Goal: Use online tool/utility: Utilize a website feature to perform a specific function

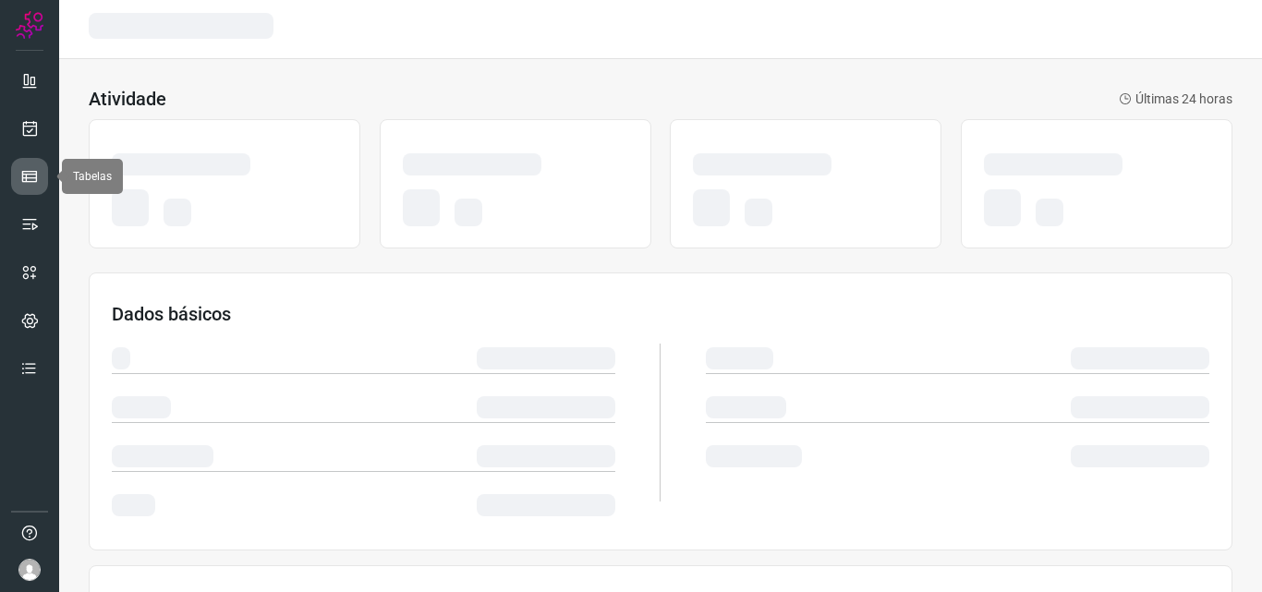
click at [37, 164] on link at bounding box center [29, 176] width 37 height 37
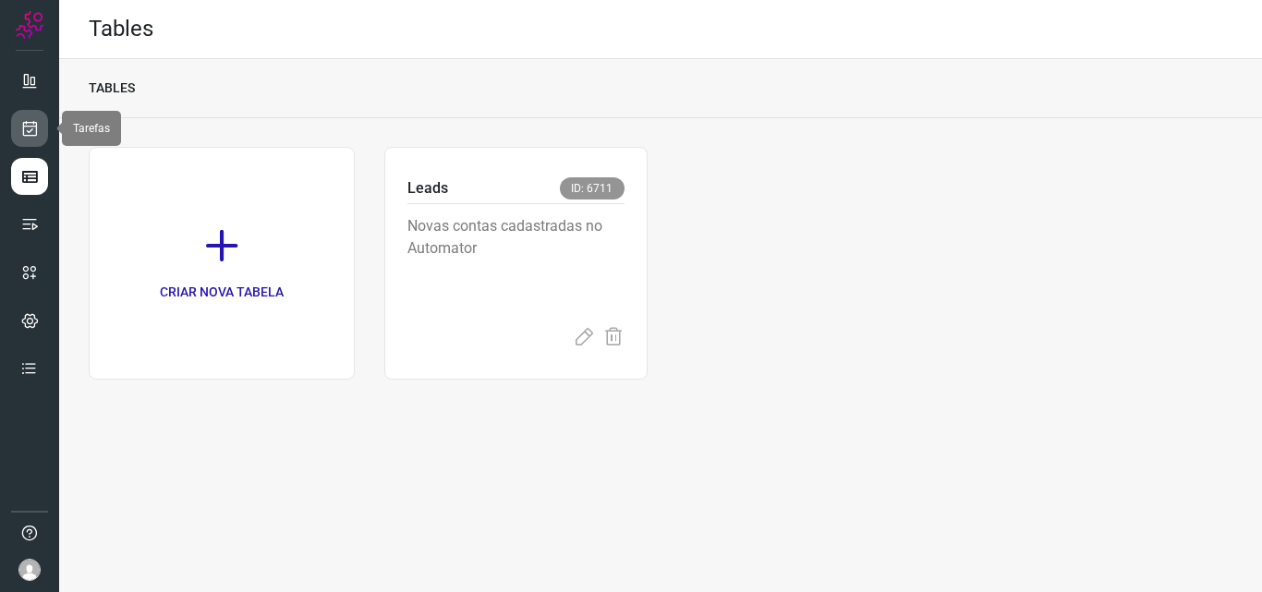
click at [37, 130] on icon at bounding box center [29, 128] width 19 height 18
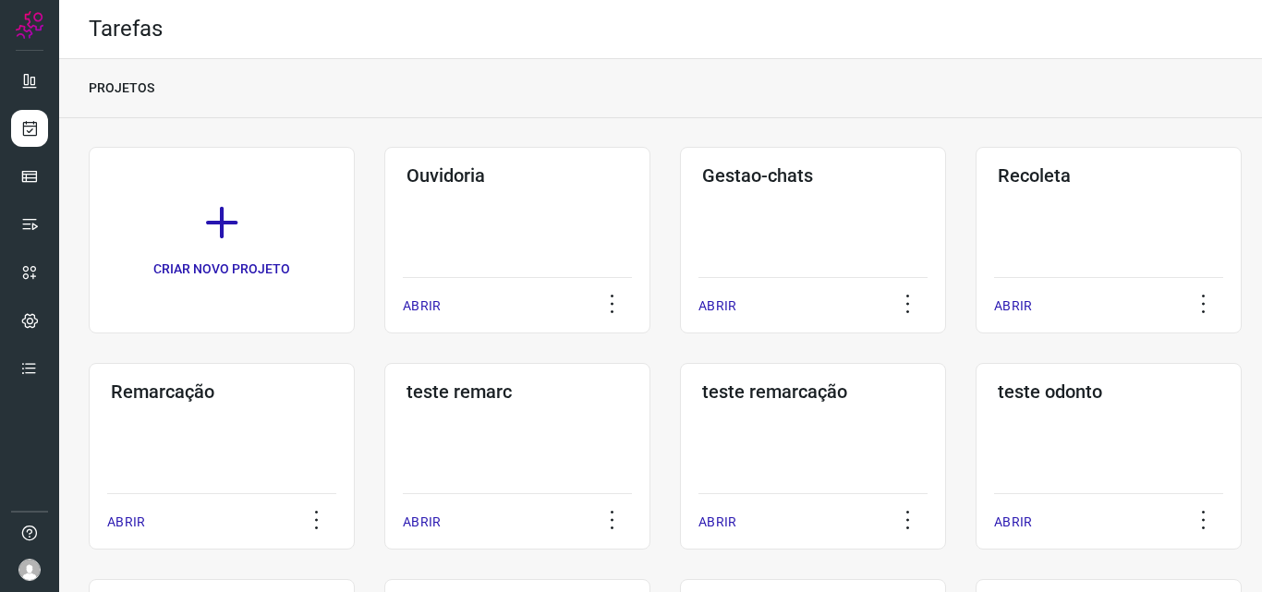
click at [312, 410] on div "Remarcação ABRIR" at bounding box center [222, 456] width 266 height 187
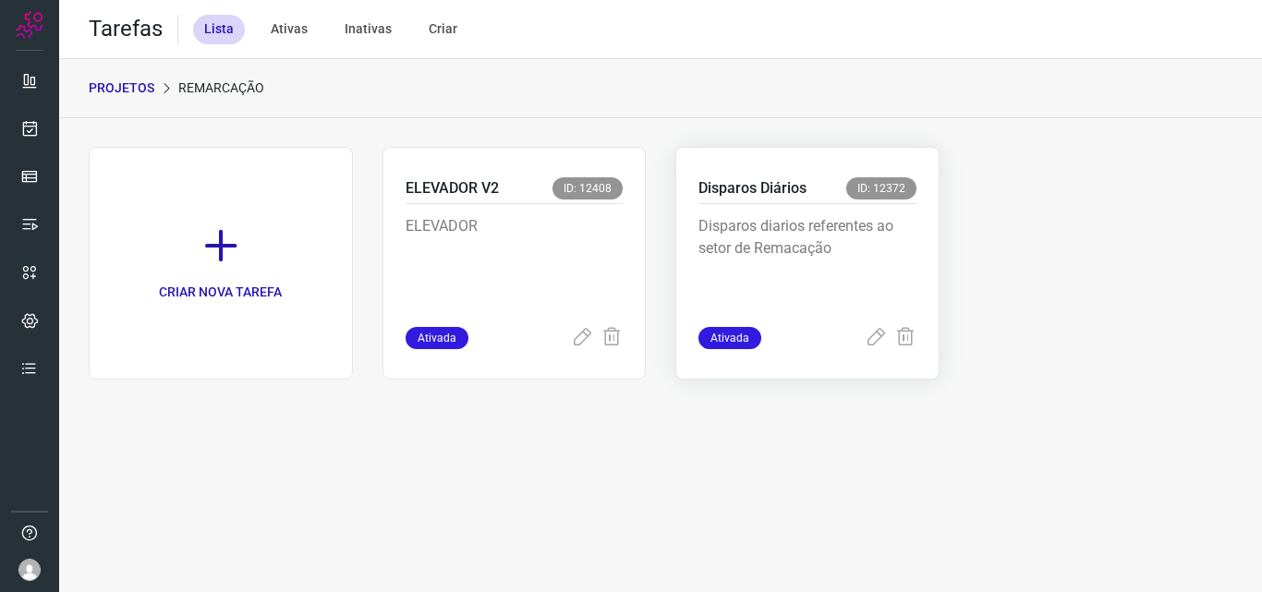
click at [692, 230] on div "Disparos Diários ID: 12372 Disparos diarios referentes ao setor de Remacação At…" at bounding box center [807, 263] width 264 height 233
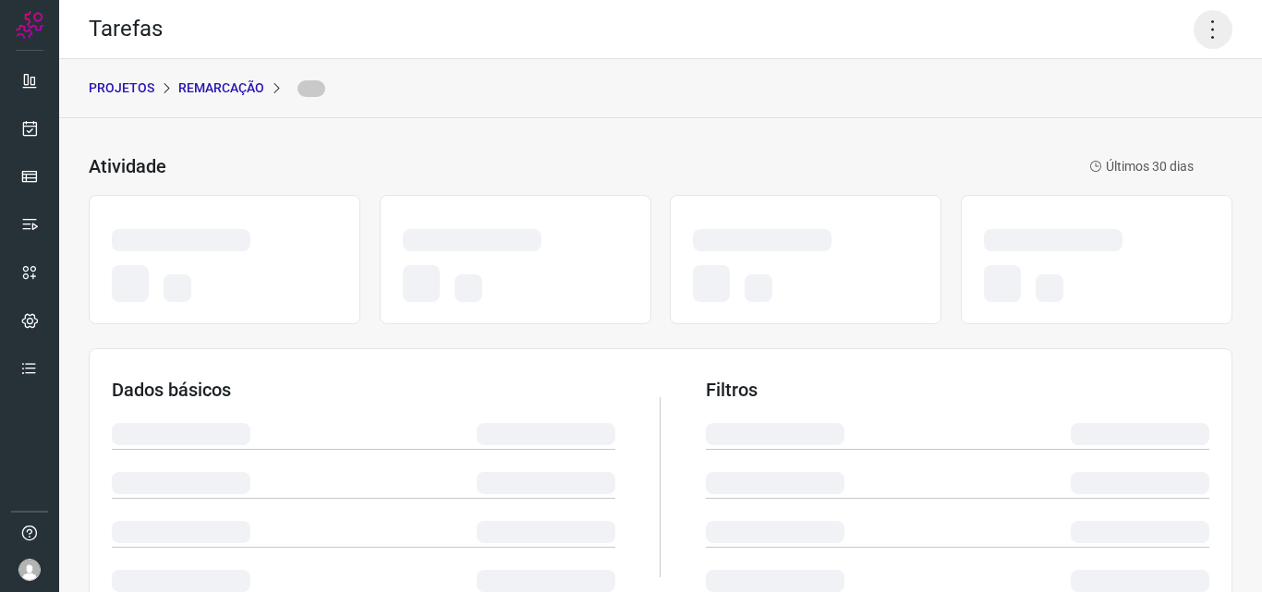
click at [1206, 20] on icon at bounding box center [1213, 29] width 39 height 39
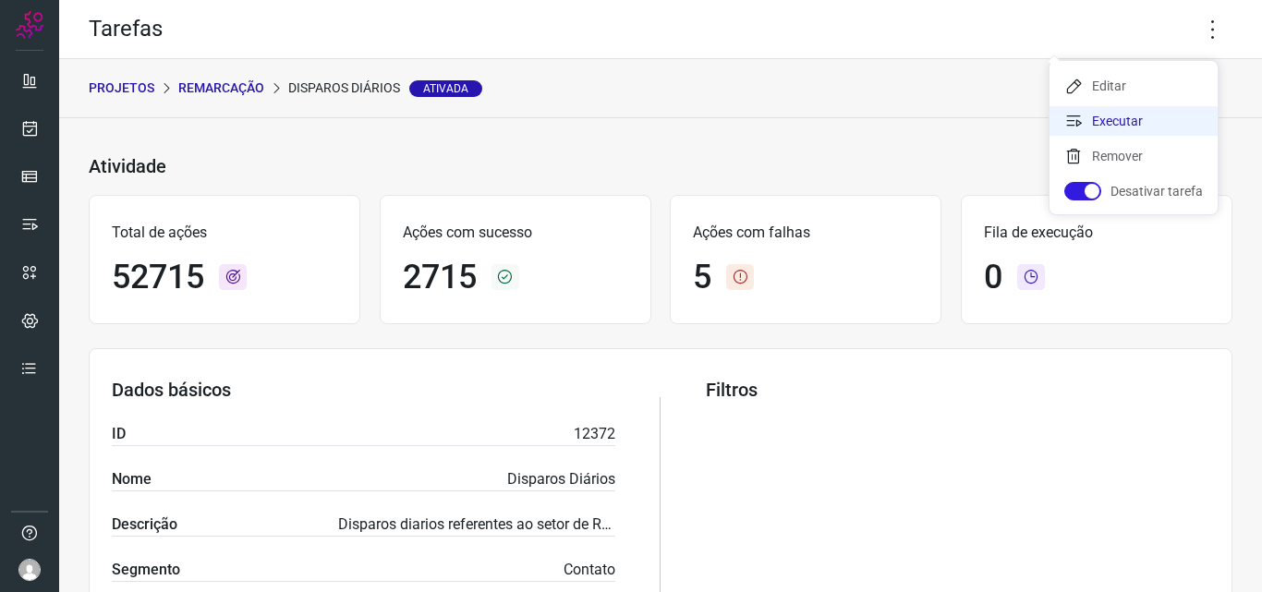
click at [1143, 112] on li "Executar" at bounding box center [1134, 121] width 168 height 30
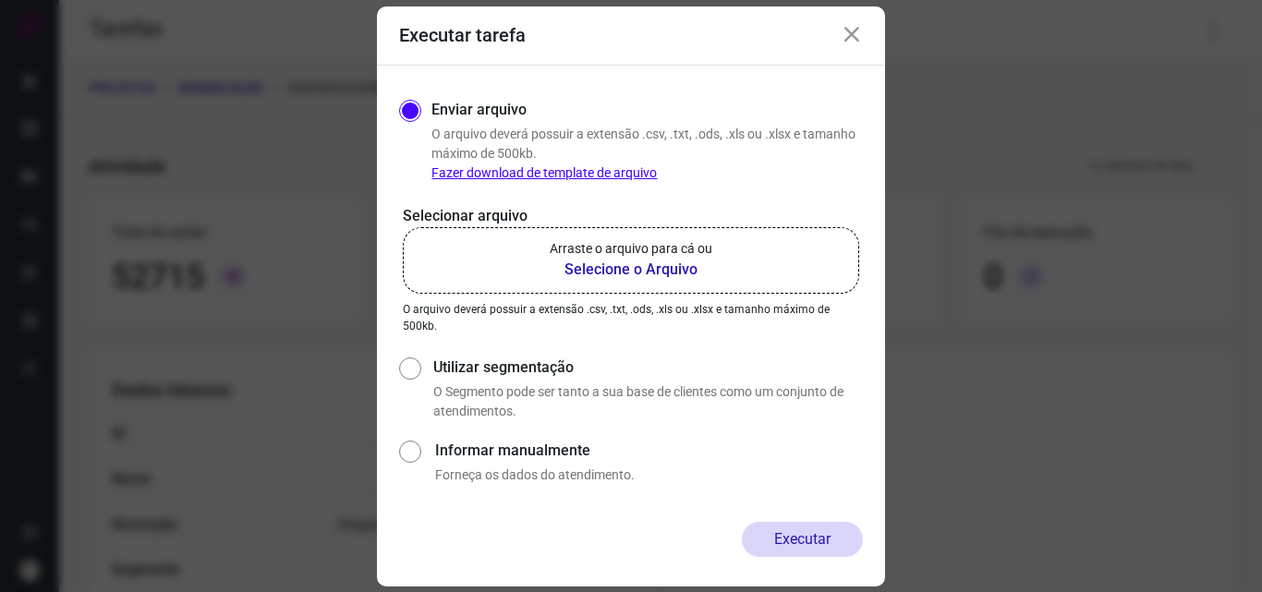
click at [692, 241] on p "Arraste o arquivo para cá ou" at bounding box center [631, 248] width 163 height 19
click at [0, 0] on input "Arraste o arquivo para cá ou Selecione o Arquivo" at bounding box center [0, 0] width 0 height 0
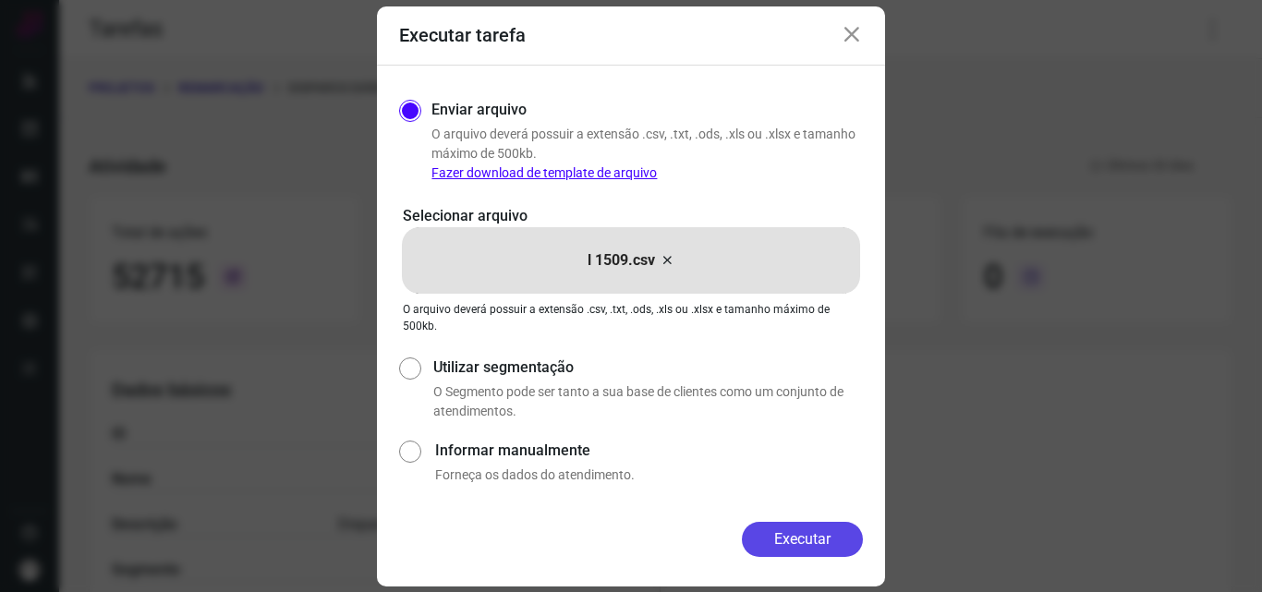
click at [787, 528] on button "Executar" at bounding box center [802, 539] width 121 height 35
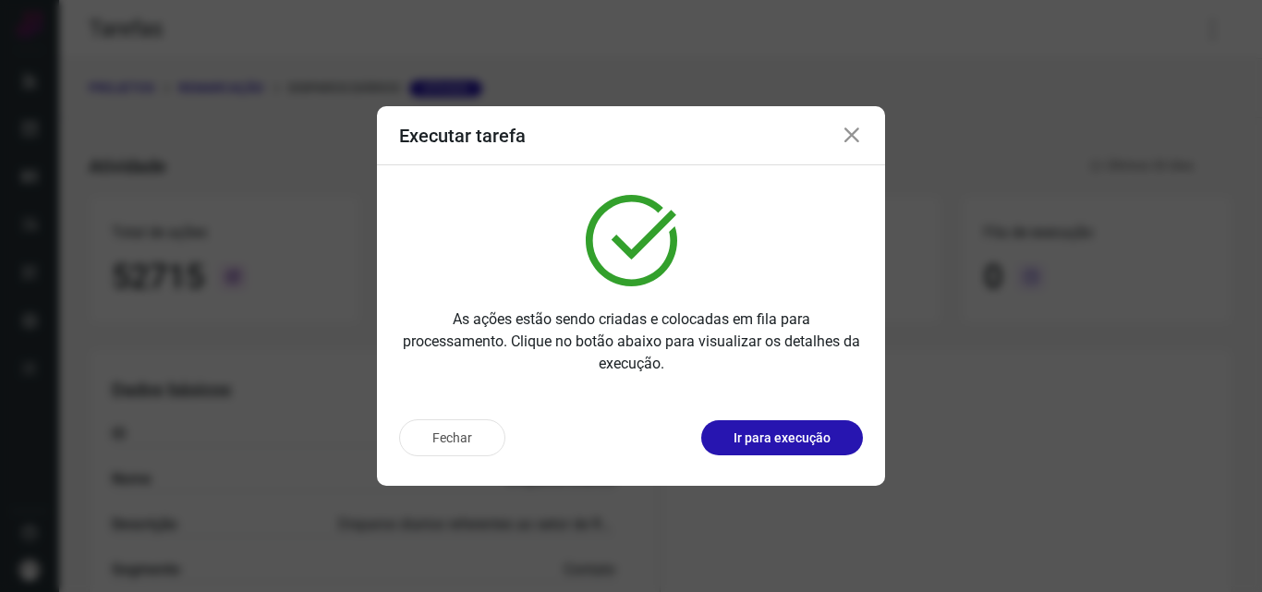
click at [795, 424] on button "Ir para execução" at bounding box center [782, 437] width 162 height 35
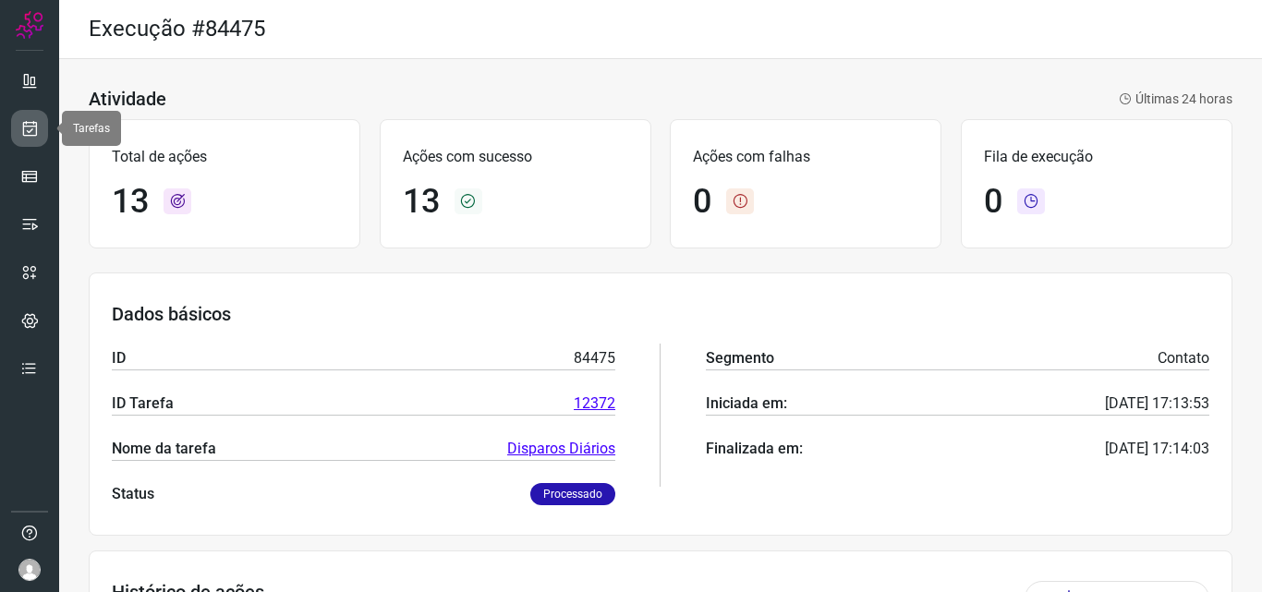
click at [30, 130] on icon at bounding box center [29, 128] width 19 height 18
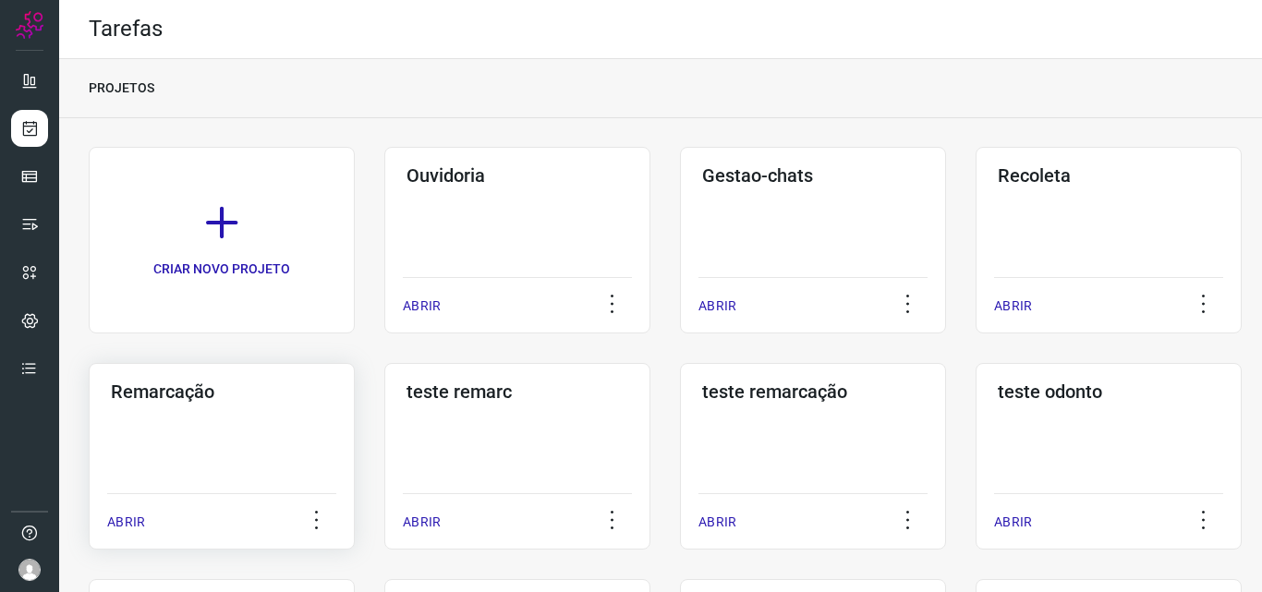
click at [285, 475] on div "Remarcação ABRIR" at bounding box center [222, 456] width 266 height 187
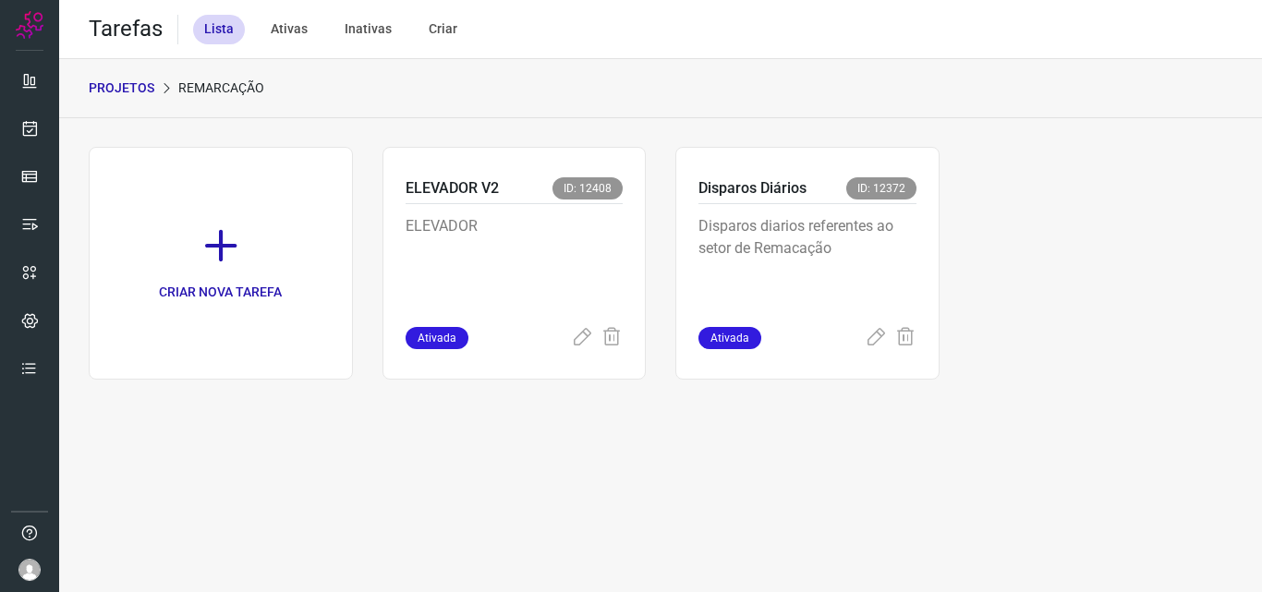
click at [874, 215] on p "Disparos diarios referentes ao setor de Remacação" at bounding box center [807, 261] width 218 height 92
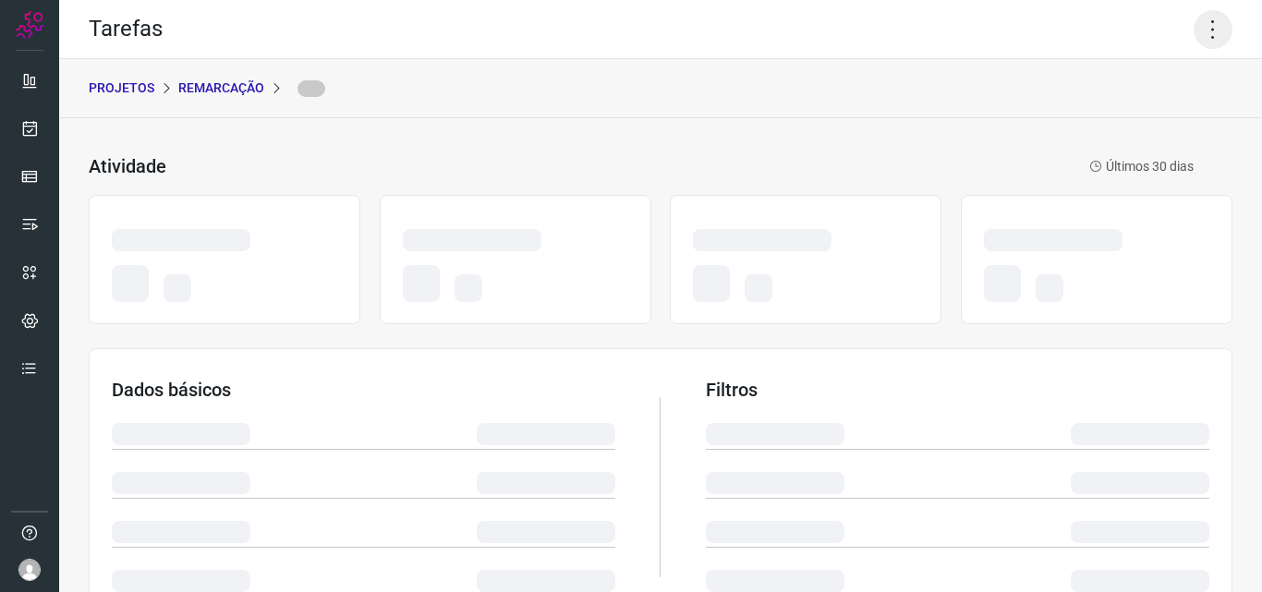
click at [1197, 18] on icon at bounding box center [1213, 29] width 39 height 39
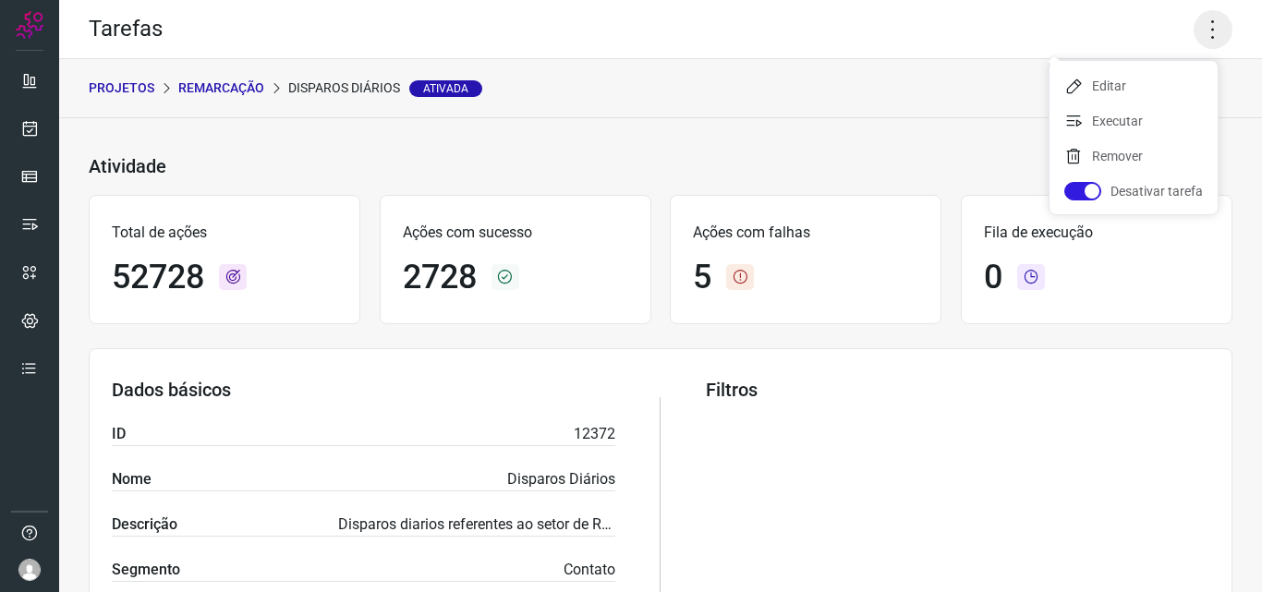
click at [1201, 31] on icon at bounding box center [1213, 29] width 39 height 39
click at [1204, 27] on icon at bounding box center [1213, 29] width 39 height 39
click at [1133, 121] on li "Executar" at bounding box center [1134, 121] width 168 height 30
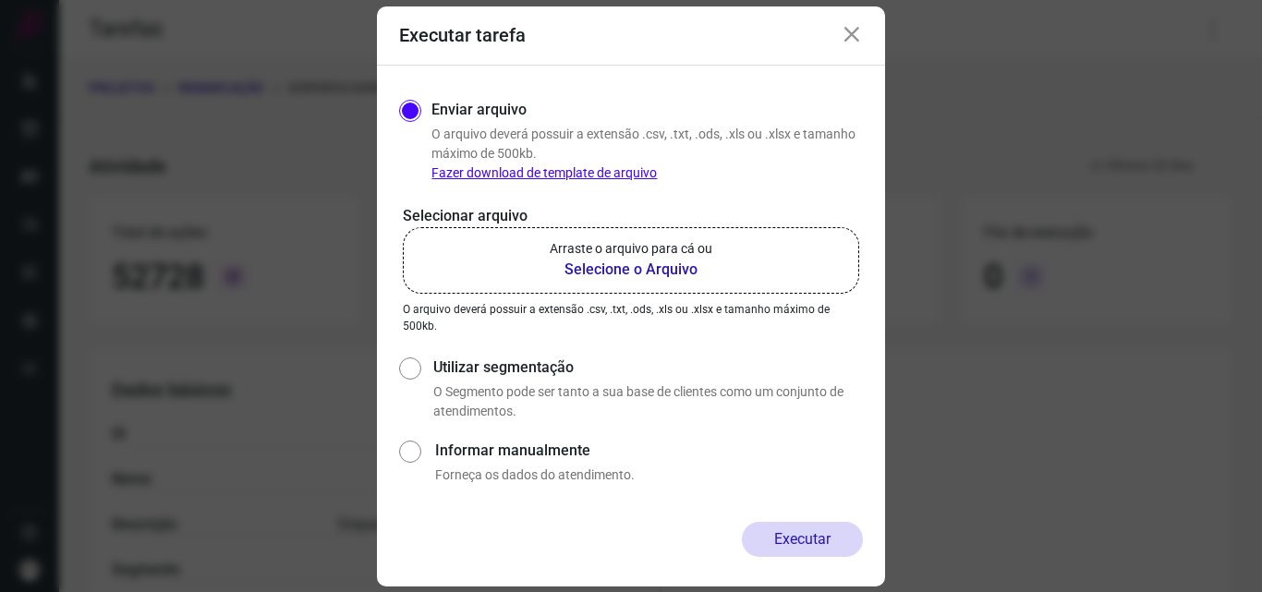
click at [734, 263] on label "Arraste o arquivo para cá ou Selecione o Arquivo" at bounding box center [631, 260] width 456 height 67
click at [0, 0] on input "Arraste o arquivo para cá ou Selecione o Arquivo" at bounding box center [0, 0] width 0 height 0
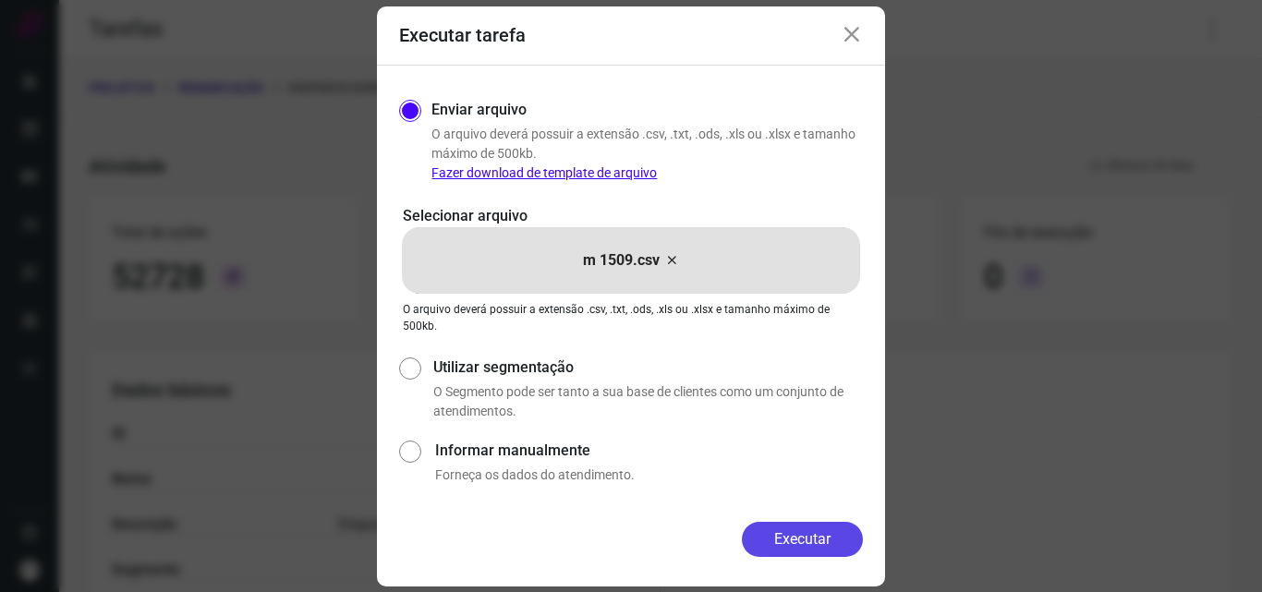
click at [819, 555] on button "Executar" at bounding box center [802, 539] width 121 height 35
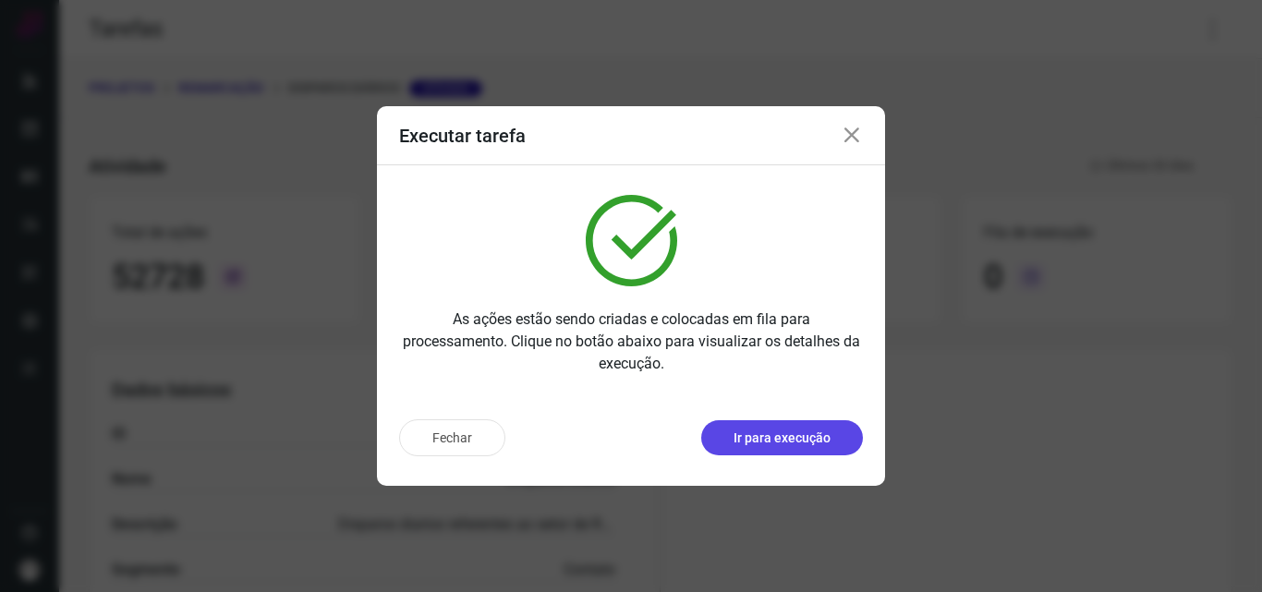
click at [822, 442] on p "Ir para execução" at bounding box center [782, 438] width 97 height 19
